Goal: Transaction & Acquisition: Purchase product/service

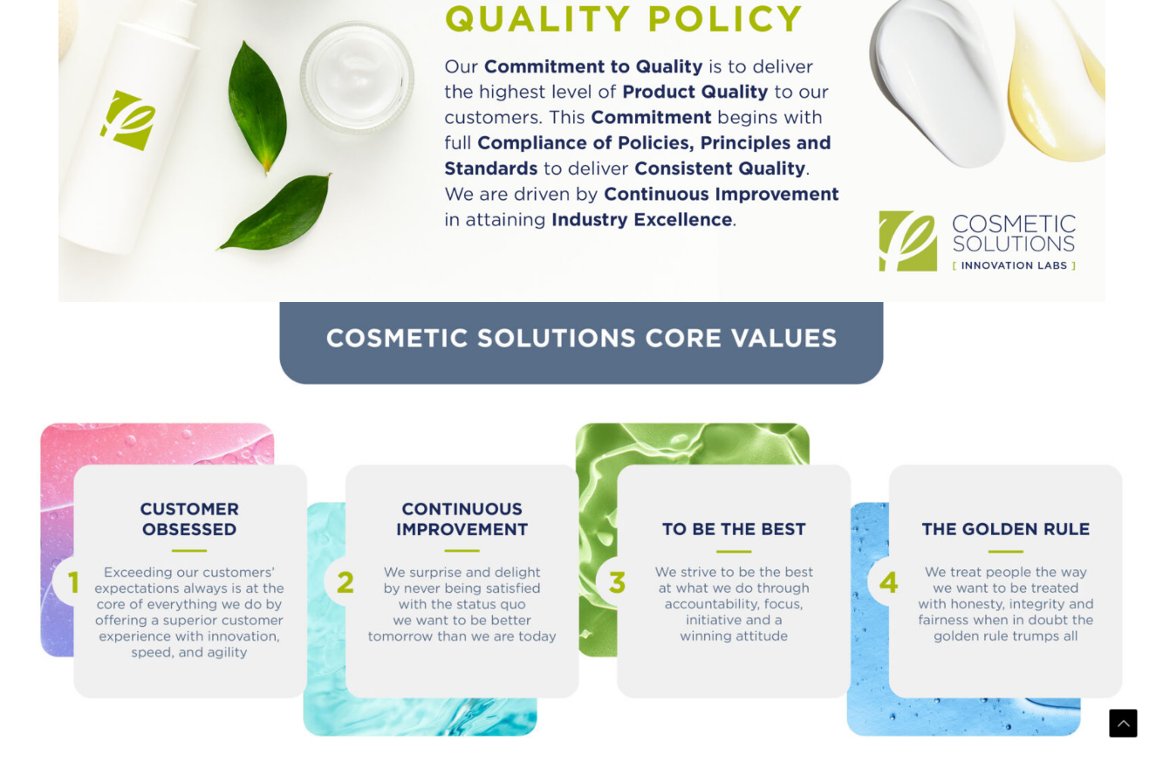
scroll to position [1760, 0]
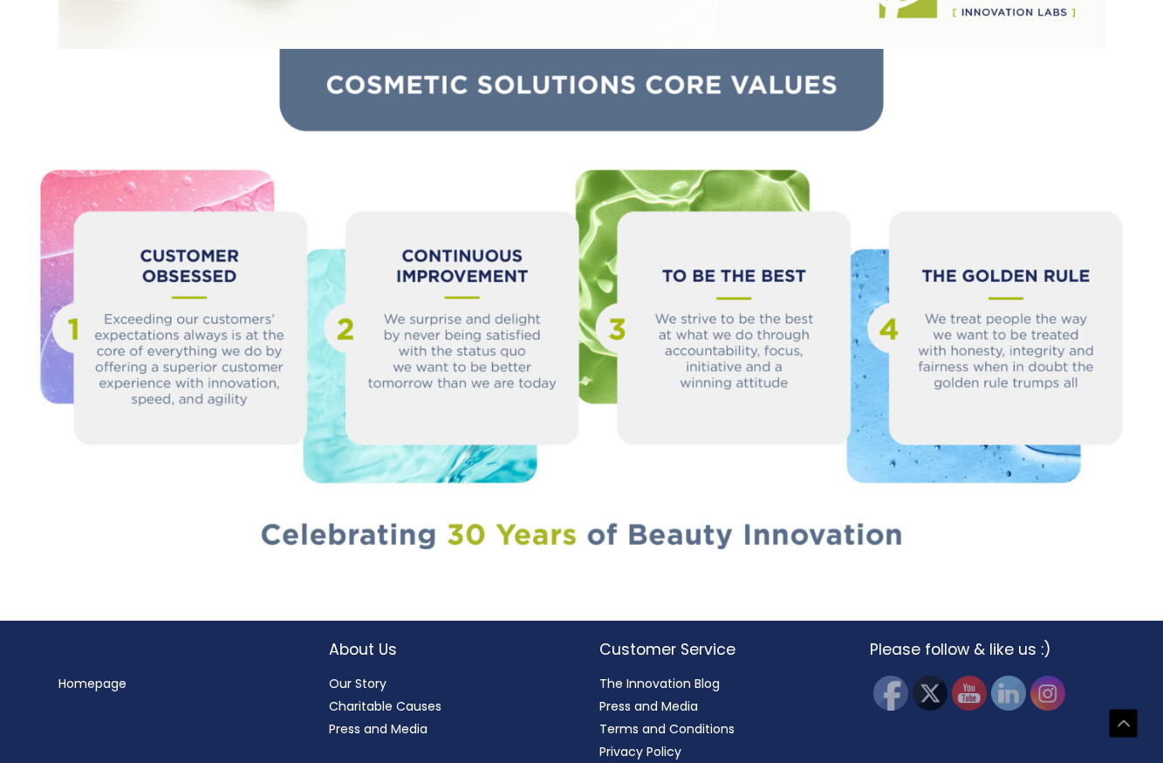
click at [347, 675] on link "Our Story" at bounding box center [358, 683] width 58 height 17
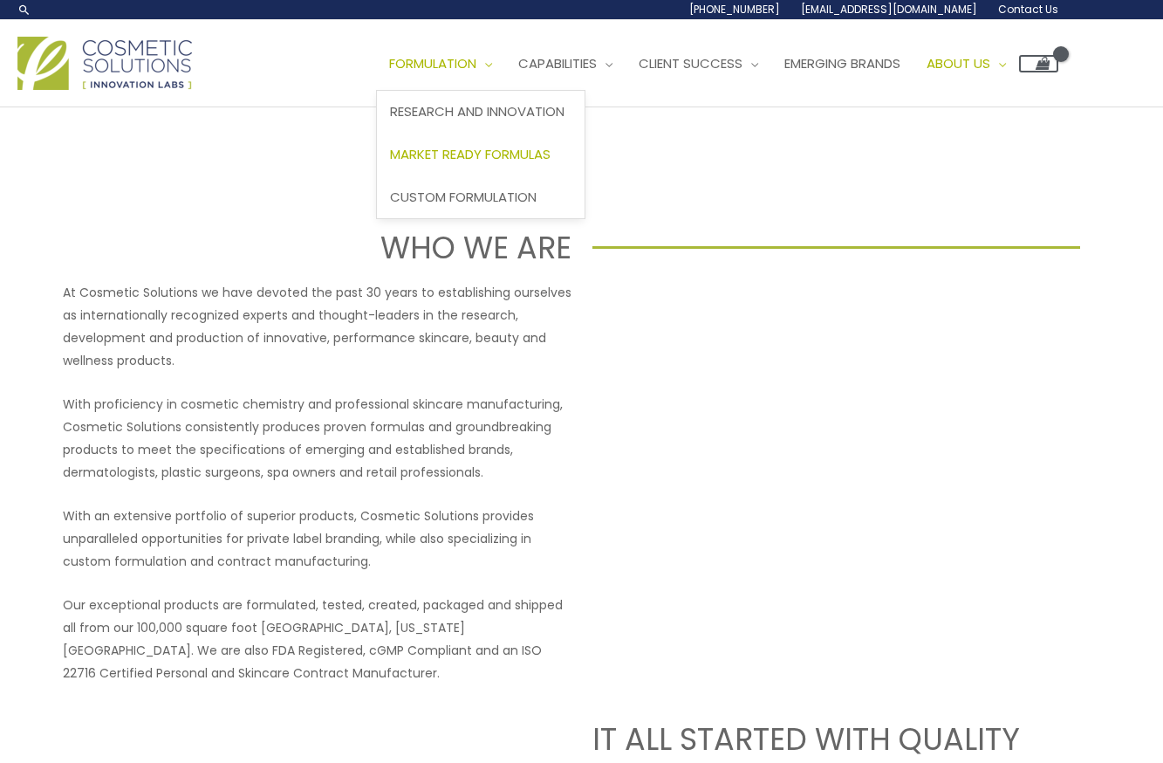
click at [512, 146] on span "Market Ready Formulas" at bounding box center [470, 154] width 161 height 18
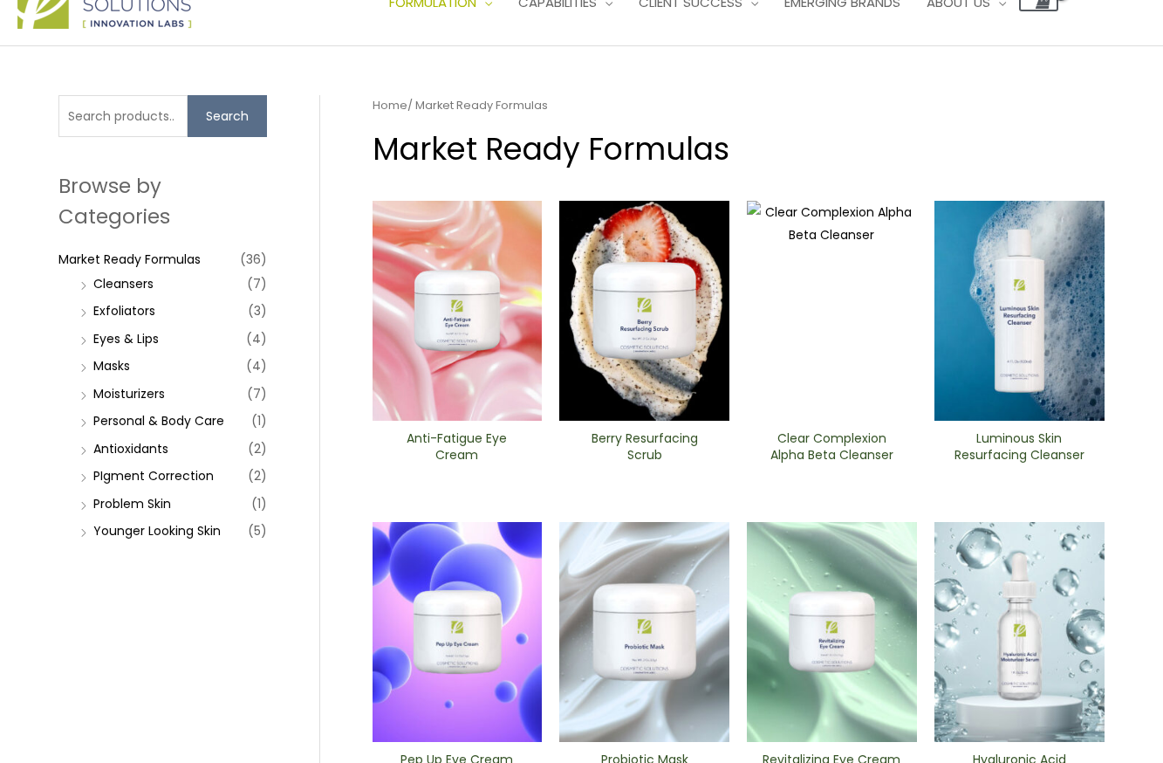
scroll to position [62, 0]
click at [86, 414] on li "Personal & Body Care (1)" at bounding box center [171, 420] width 191 height 24
click at [83, 414] on li "Personal & Body Care (1)" at bounding box center [171, 420] width 191 height 24
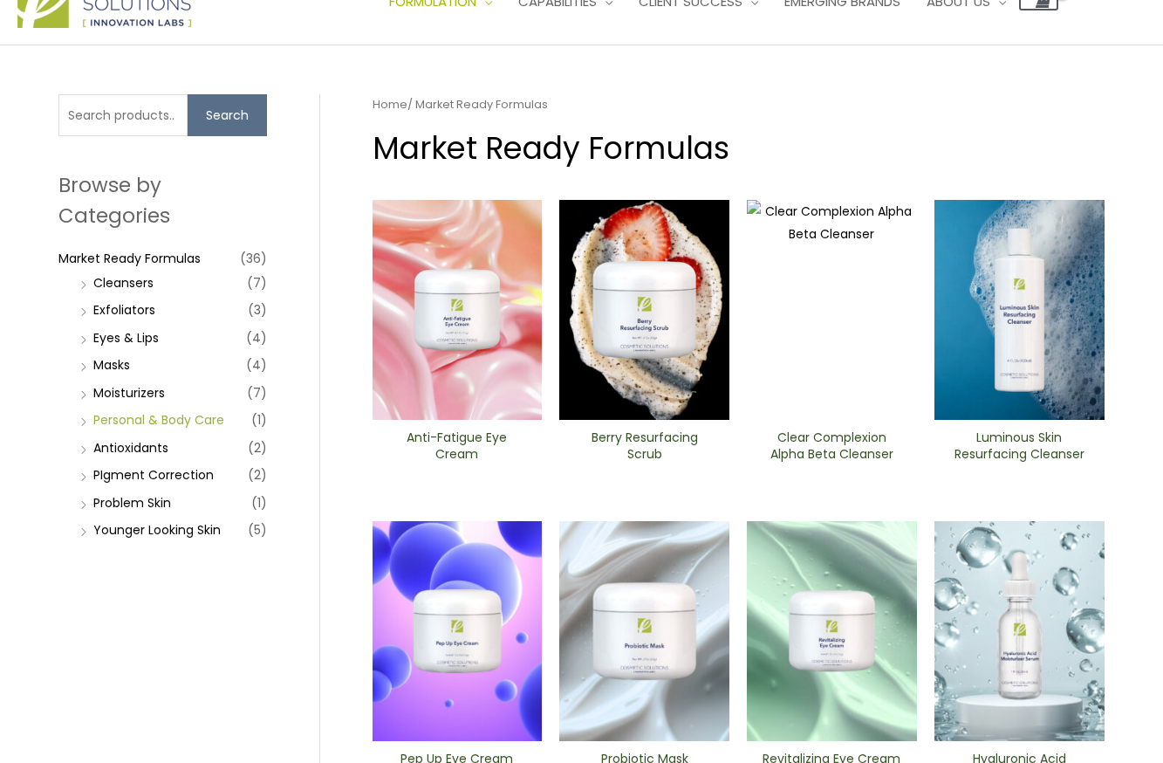
click at [131, 419] on link "Personal & Body Care" at bounding box center [158, 419] width 131 height 17
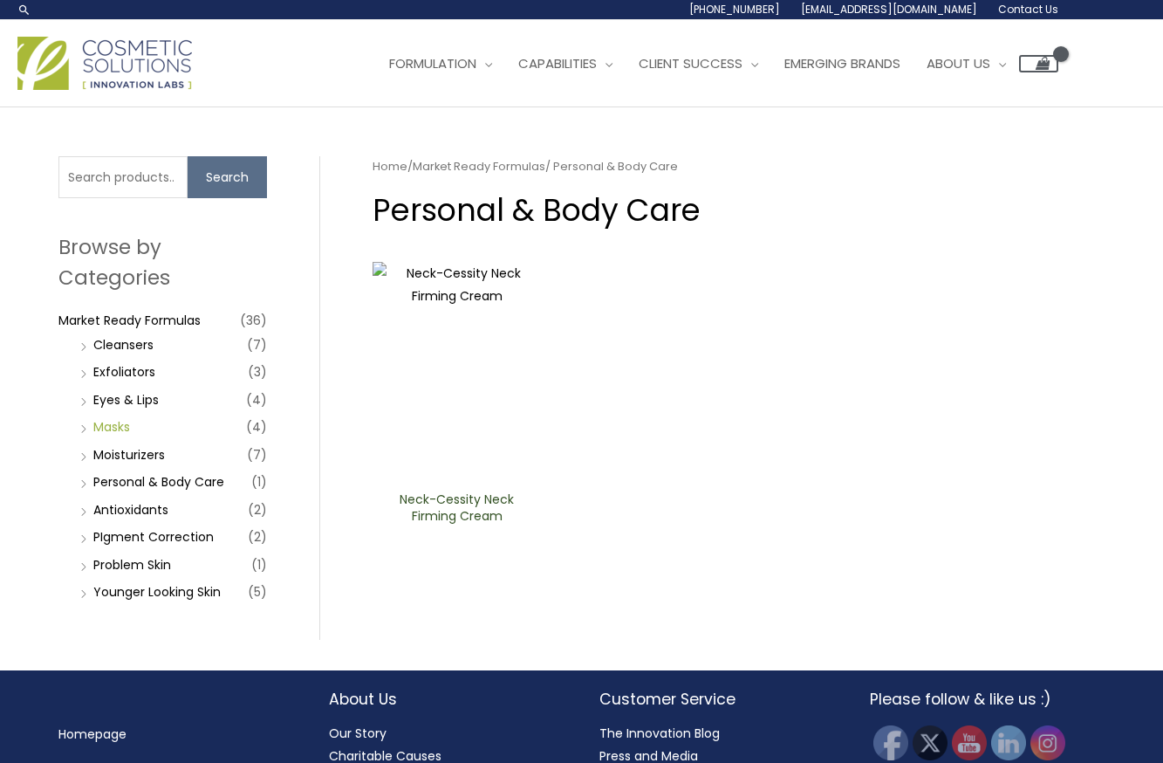
click at [100, 428] on link "Masks" at bounding box center [111, 426] width 37 height 17
